Goal: Transaction & Acquisition: Purchase product/service

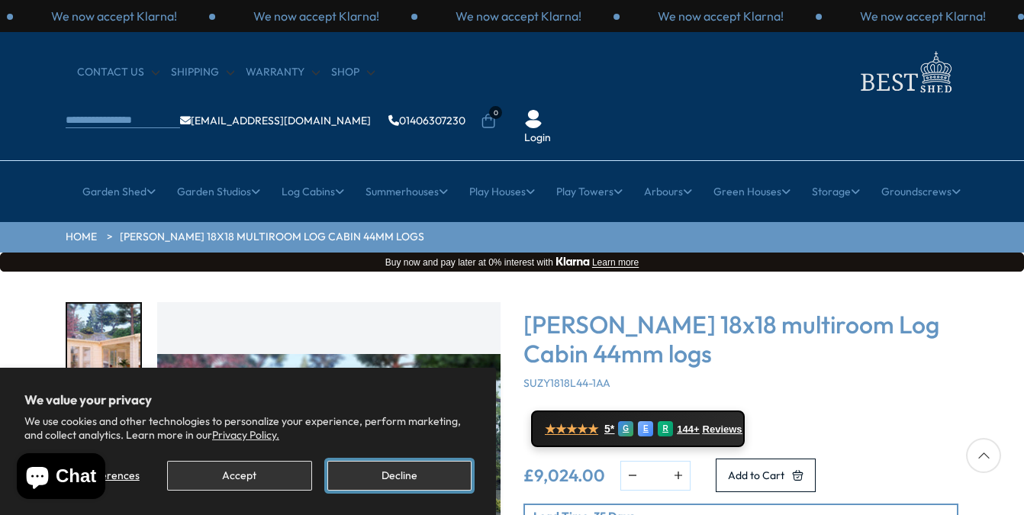
click at [371, 477] on button "Decline" at bounding box center [399, 476] width 144 height 30
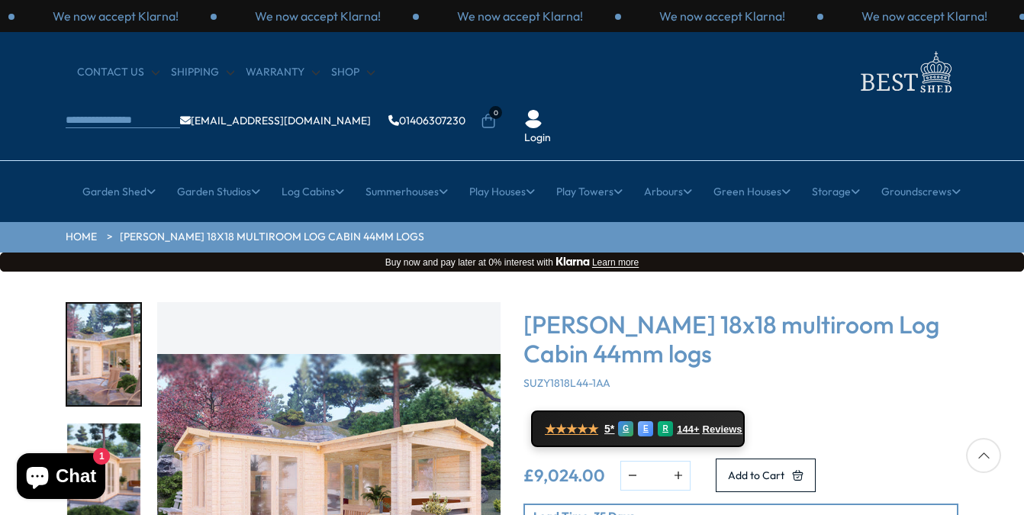
click at [982, 454] on div at bounding box center [983, 455] width 35 height 35
drag, startPoint x: 982, startPoint y: 454, endPoint x: 1027, endPoint y: 488, distance: 55.6
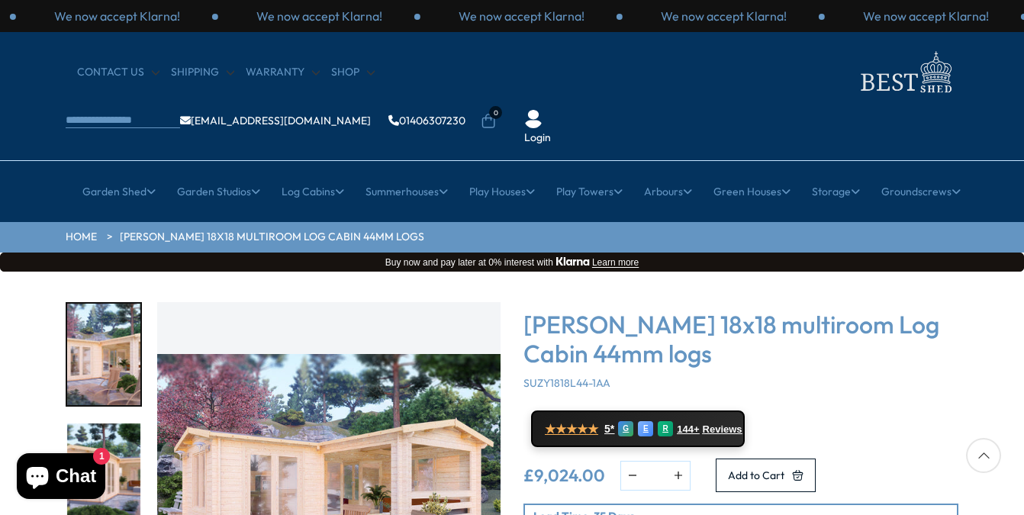
drag, startPoint x: 1027, startPoint y: 488, endPoint x: 982, endPoint y: 456, distance: 54.7
click at [982, 456] on div at bounding box center [983, 455] width 35 height 35
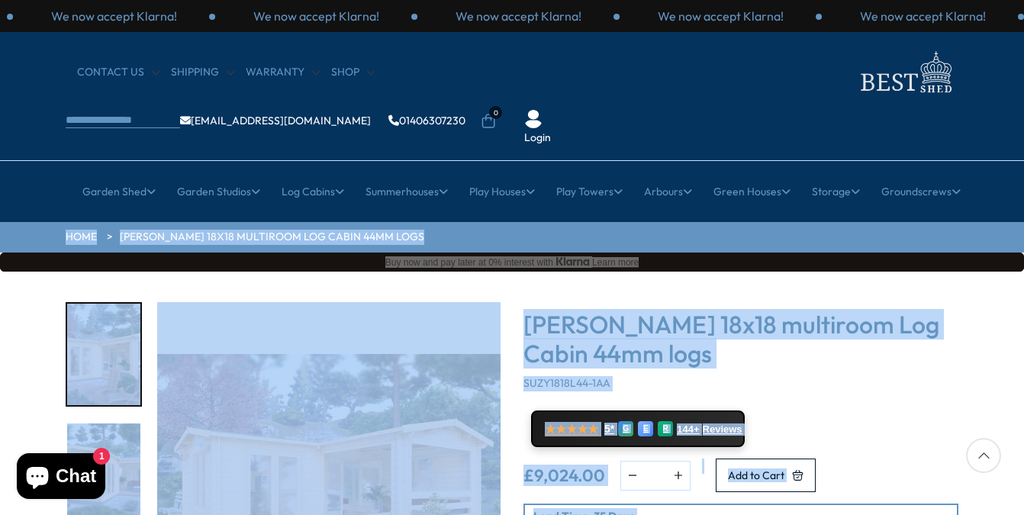
drag, startPoint x: 982, startPoint y: 456, endPoint x: 1059, endPoint y: 123, distance: 341.4
click at [869, 310] on h3 "[PERSON_NAME] 18x18 multiroom Log Cabin 44mm logs" at bounding box center [741, 339] width 435 height 59
